Goal: Task Accomplishment & Management: Use online tool/utility

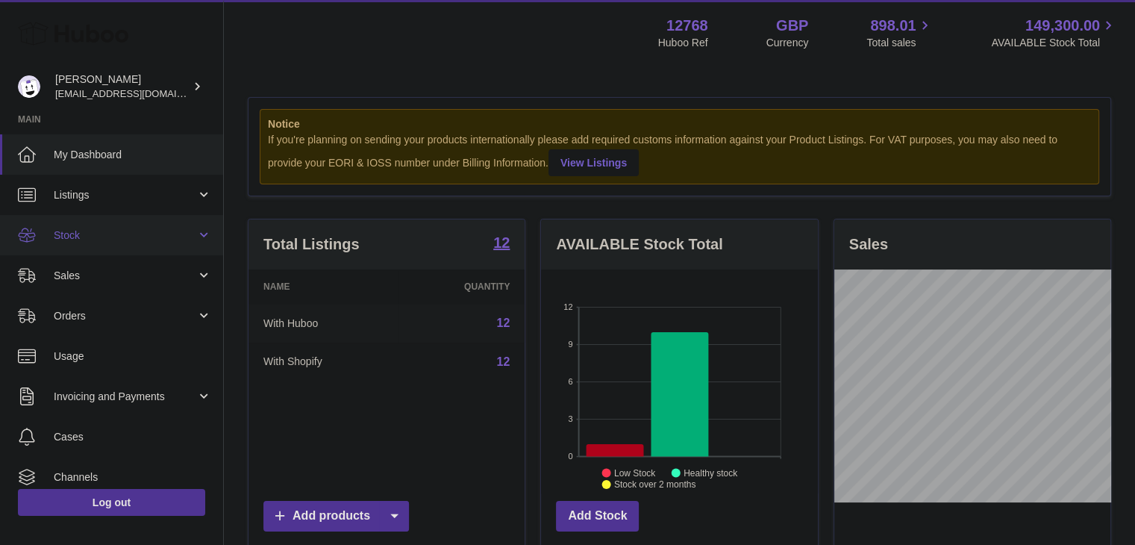
click at [103, 228] on span "Stock" at bounding box center [125, 235] width 143 height 14
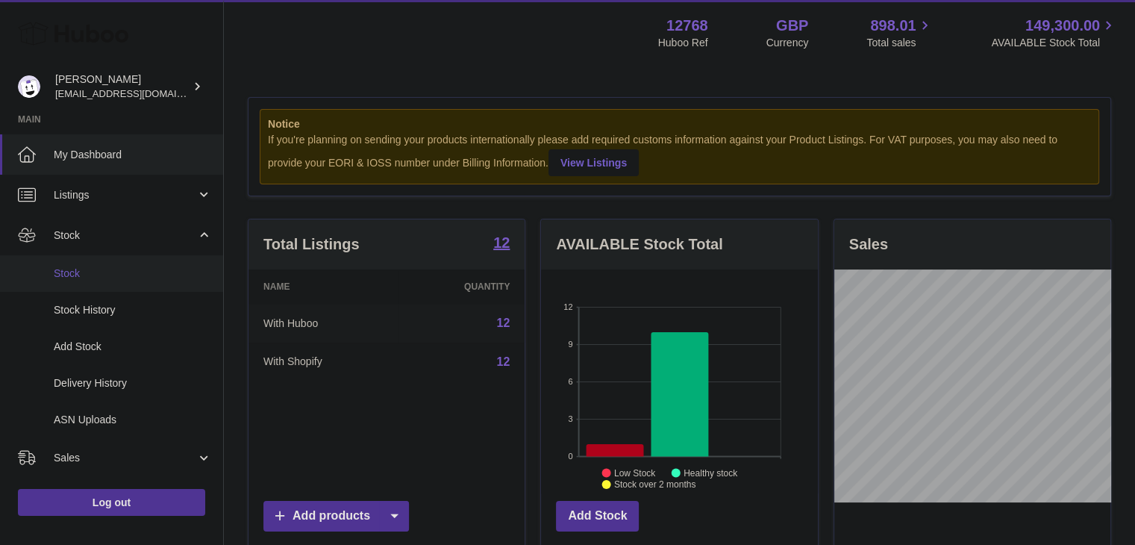
click at [103, 266] on span "Stock" at bounding box center [133, 273] width 158 height 14
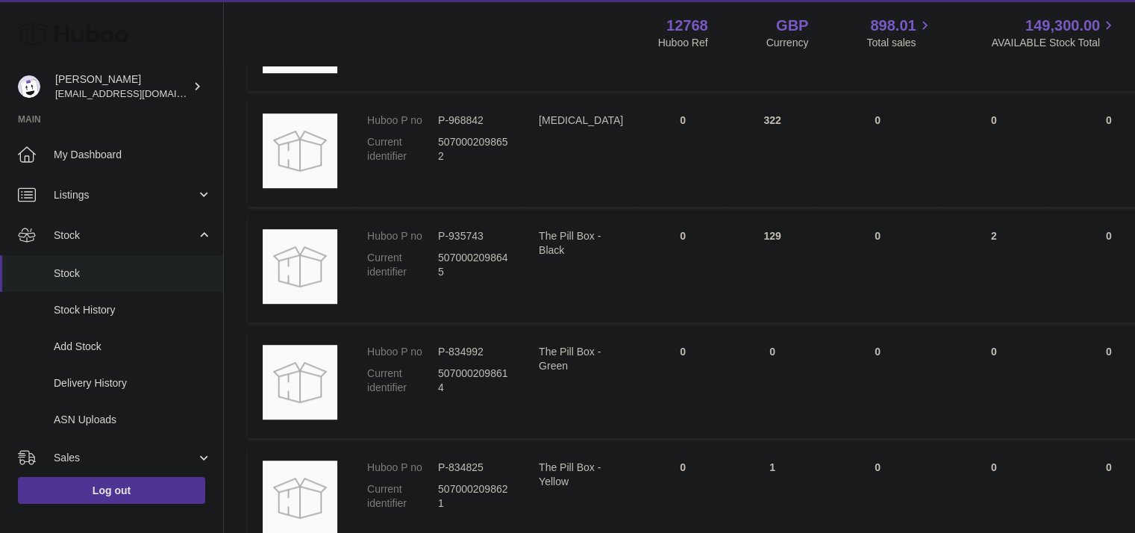
scroll to position [899, 0]
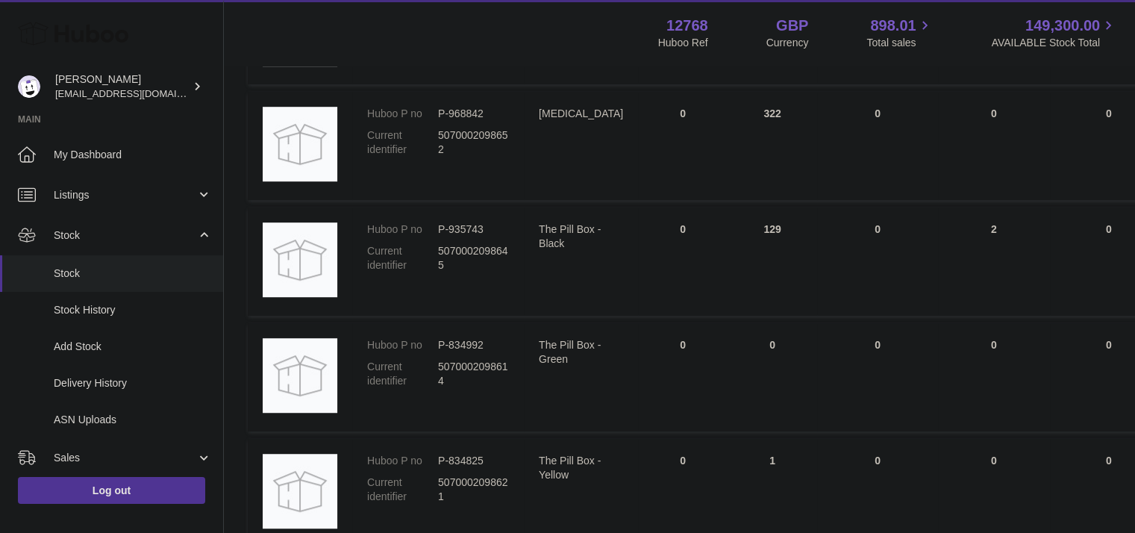
click at [465, 228] on dd "P-935743" at bounding box center [473, 229] width 71 height 14
copy dd "935743"
